Goal: Check status: Check status

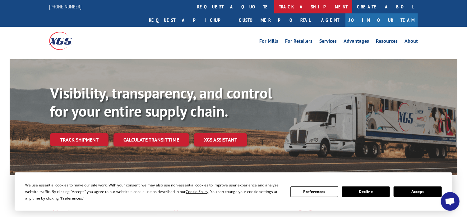
click at [274, 8] on link "track a shipment" at bounding box center [313, 6] width 78 height 13
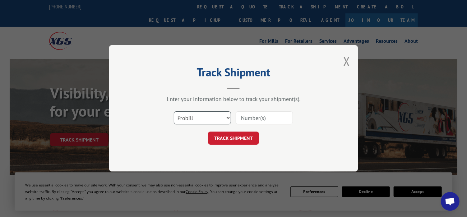
click at [212, 119] on select "Select category... Probill BOL PO" at bounding box center [202, 117] width 57 height 13
select select "bol"
click at [174, 111] on select "Select category... Probill BOL PO" at bounding box center [202, 117] width 57 height 13
click at [249, 120] on input at bounding box center [264, 117] width 57 height 13
paste input "6024136"
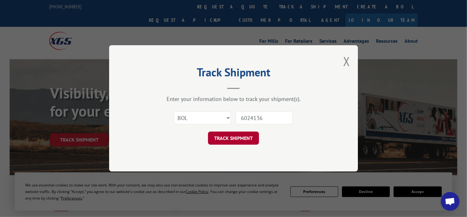
type input "6024136"
click at [233, 138] on button "TRACK SHIPMENT" at bounding box center [233, 138] width 51 height 13
